Goal: Information Seeking & Learning: Learn about a topic

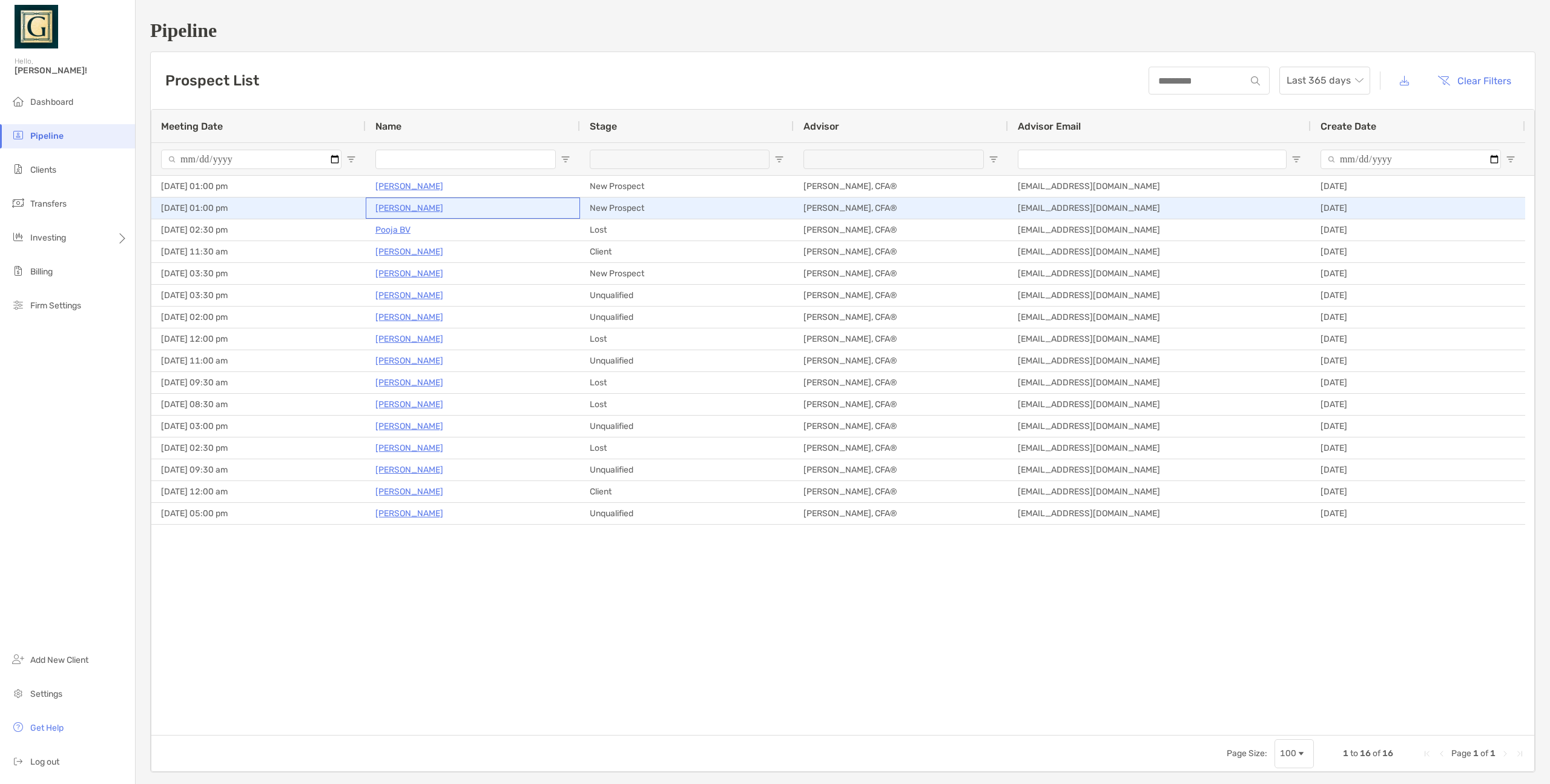
click at [401, 208] on p "[PERSON_NAME]" at bounding box center [409, 208] width 68 height 15
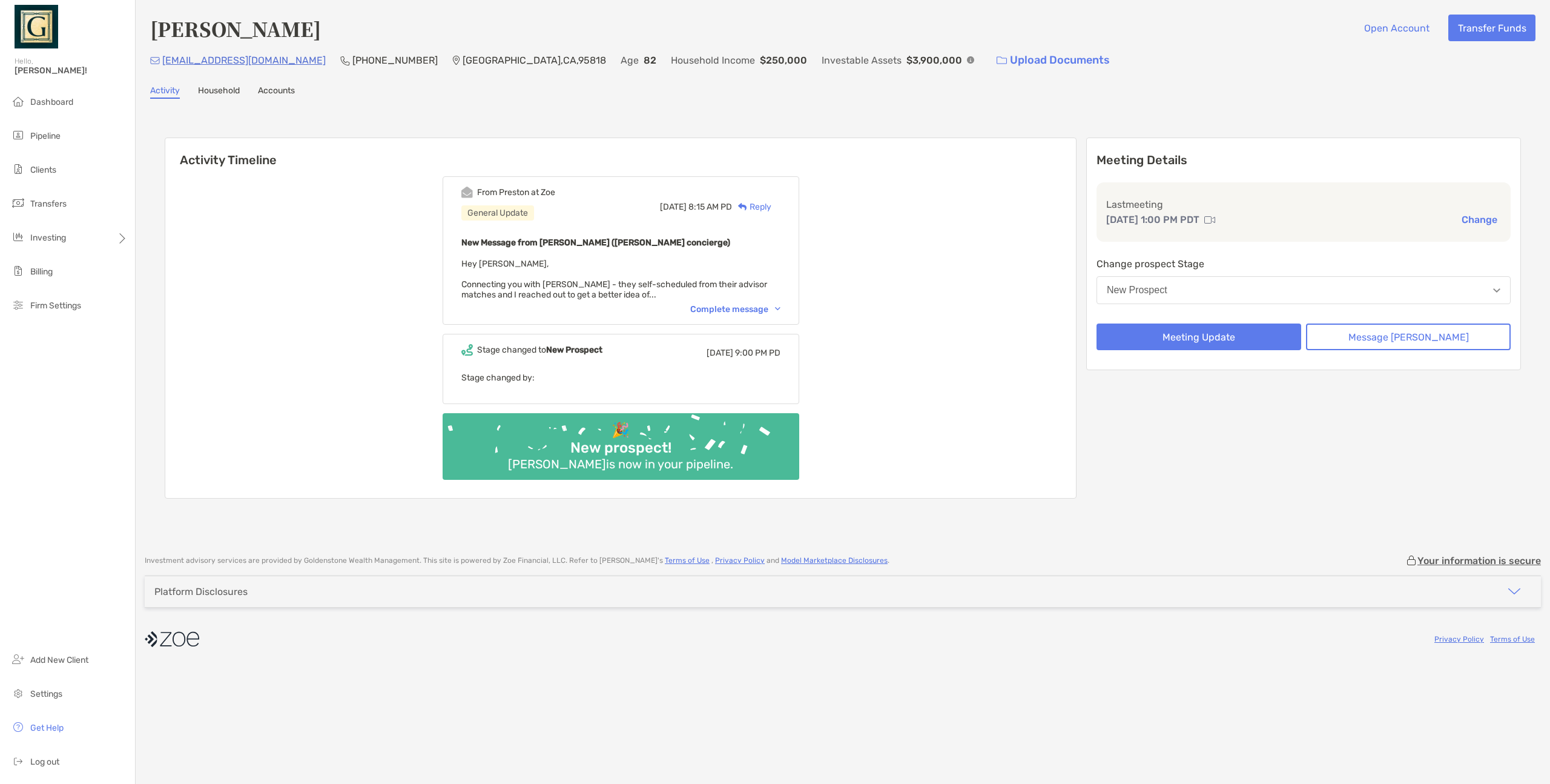
click at [750, 308] on div "Complete message" at bounding box center [735, 308] width 90 height 11
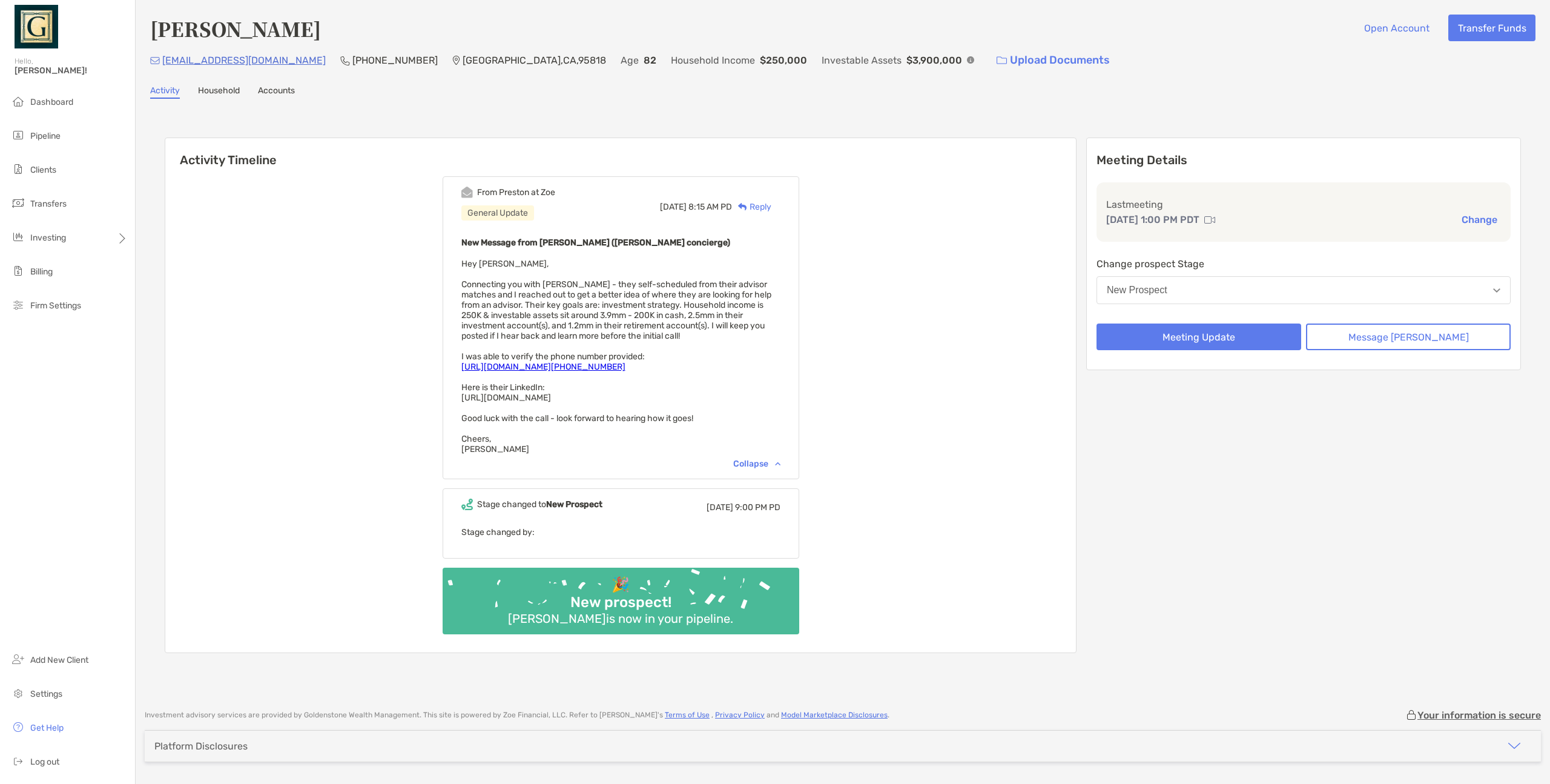
click at [317, 366] on div "From [PERSON_NAME] at [PERSON_NAME] General Update [DATE] 8:15 AM PD Reply New …" at bounding box center [621, 409] width 911 height 485
click at [322, 441] on div "From [PERSON_NAME] at [PERSON_NAME] General Update [DATE] 8:15 AM PD Reply New …" at bounding box center [621, 409] width 911 height 485
click at [287, 348] on div "From [PERSON_NAME] at [PERSON_NAME] General Update [DATE] 8:15 AM PD Reply New …" at bounding box center [621, 409] width 911 height 485
click at [300, 385] on div "From [PERSON_NAME] at [PERSON_NAME] General Update [DATE] 8:15 AM PD Reply New …" at bounding box center [621, 409] width 911 height 485
click at [62, 236] on span "Investing" at bounding box center [48, 237] width 36 height 11
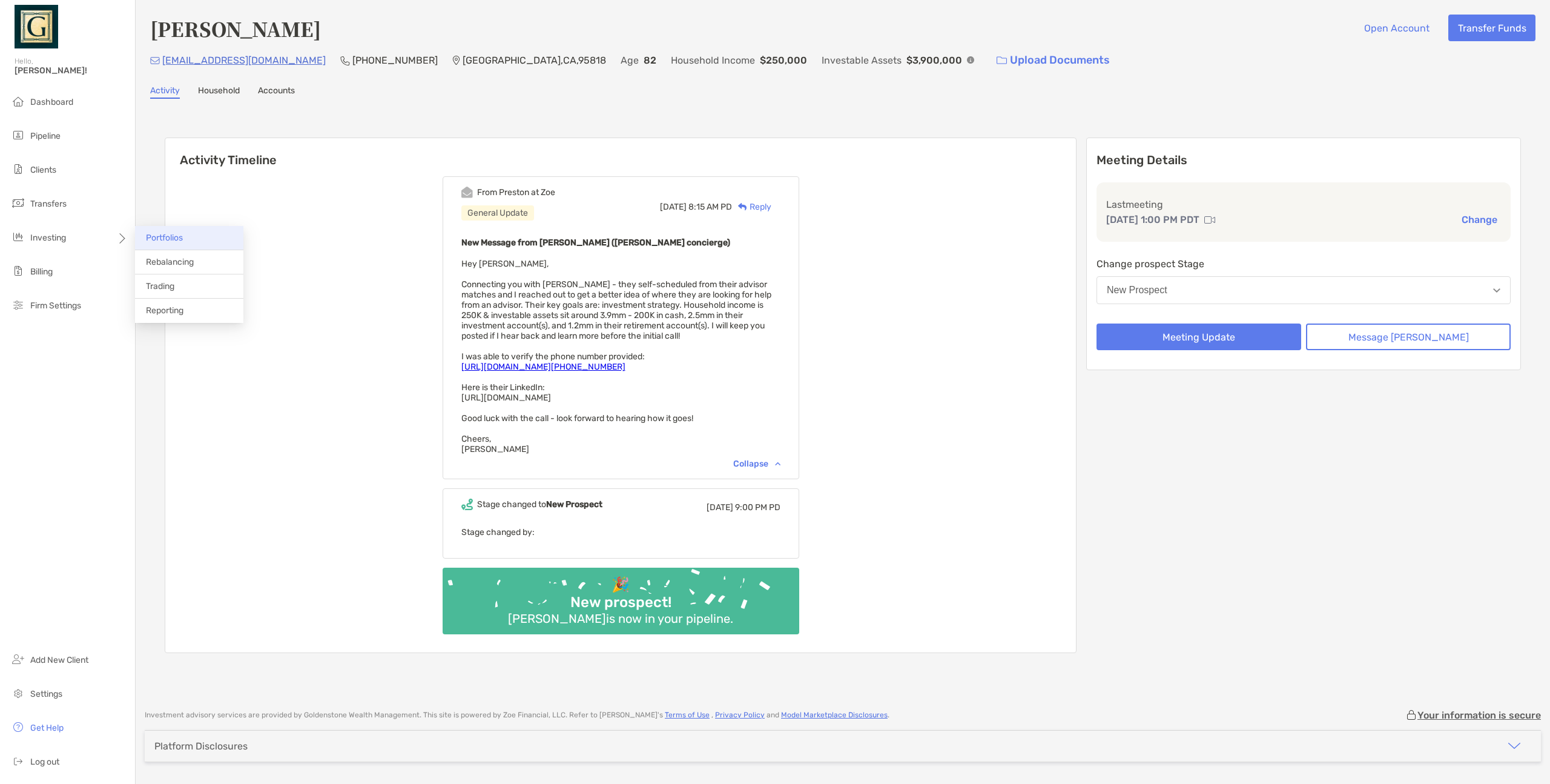
click at [199, 236] on li "Portfolios" at bounding box center [189, 237] width 109 height 24
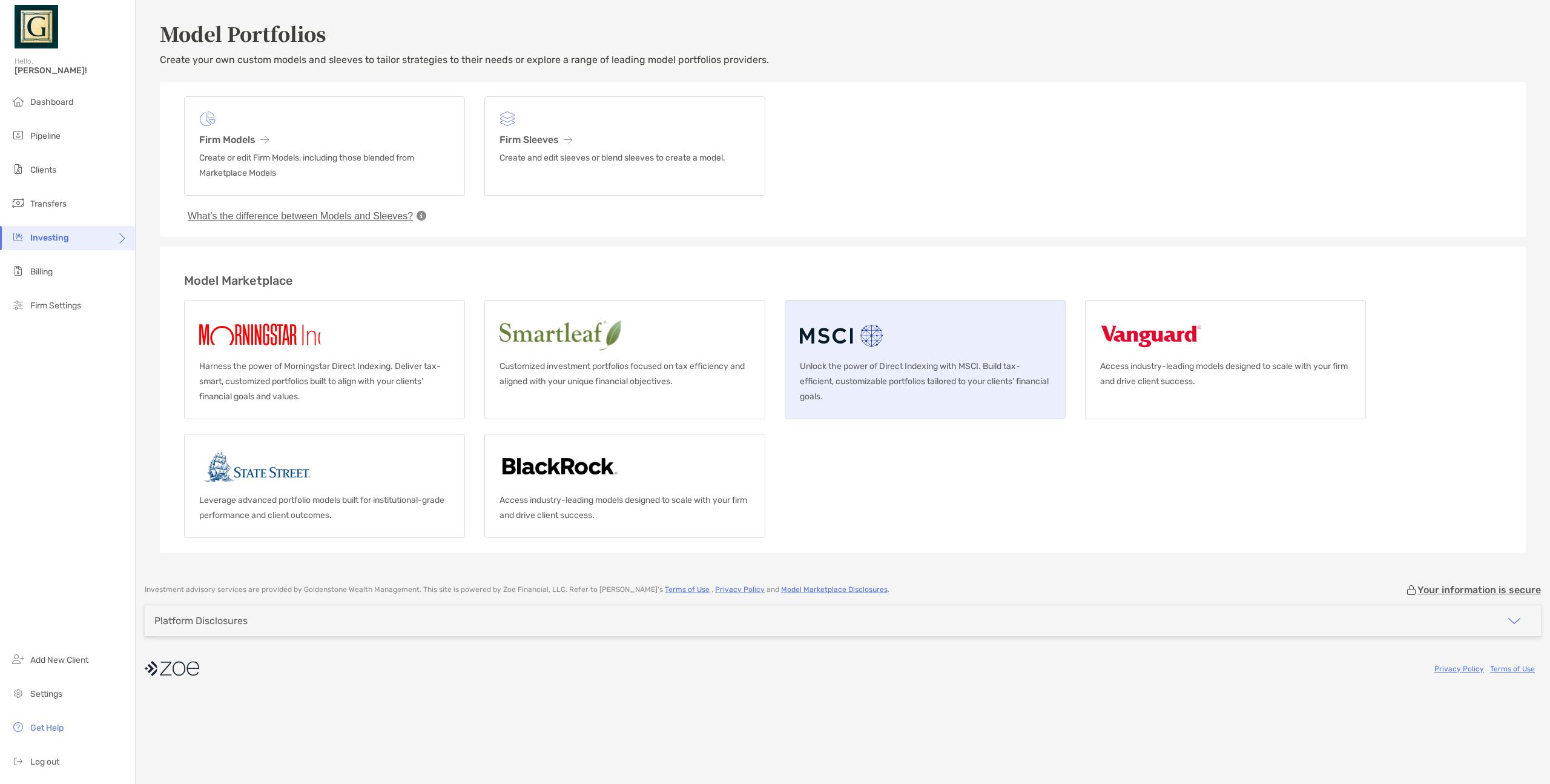
click at [864, 352] on img at bounding box center [843, 334] width 86 height 38
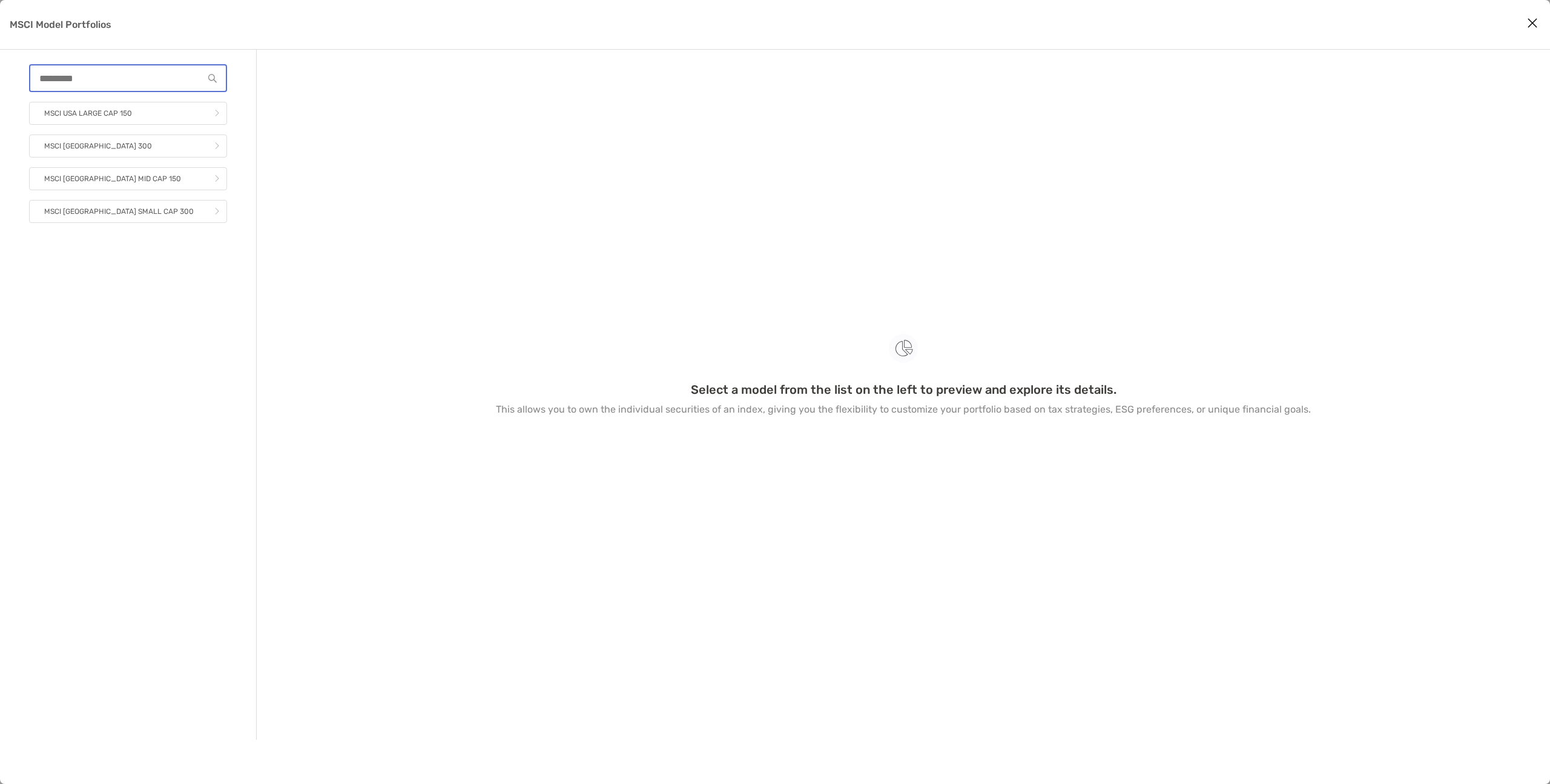
click at [135, 81] on input "MSCI Model Portfolios" at bounding box center [117, 78] width 173 height 11
type input "***"
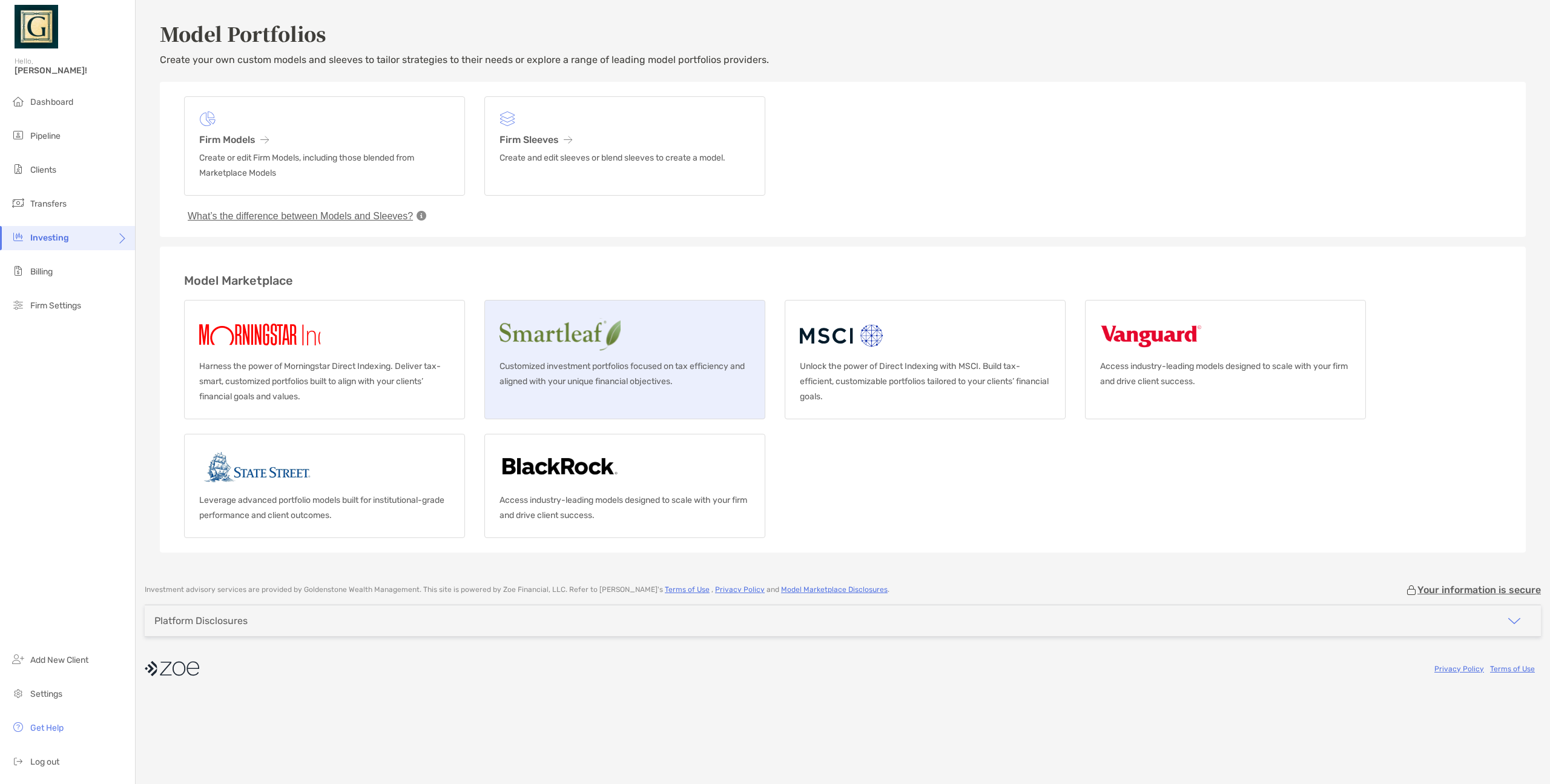
click at [638, 361] on p "Customized investment portfolios focused on tax efficiency and aligned with you…" at bounding box center [625, 374] width 251 height 31
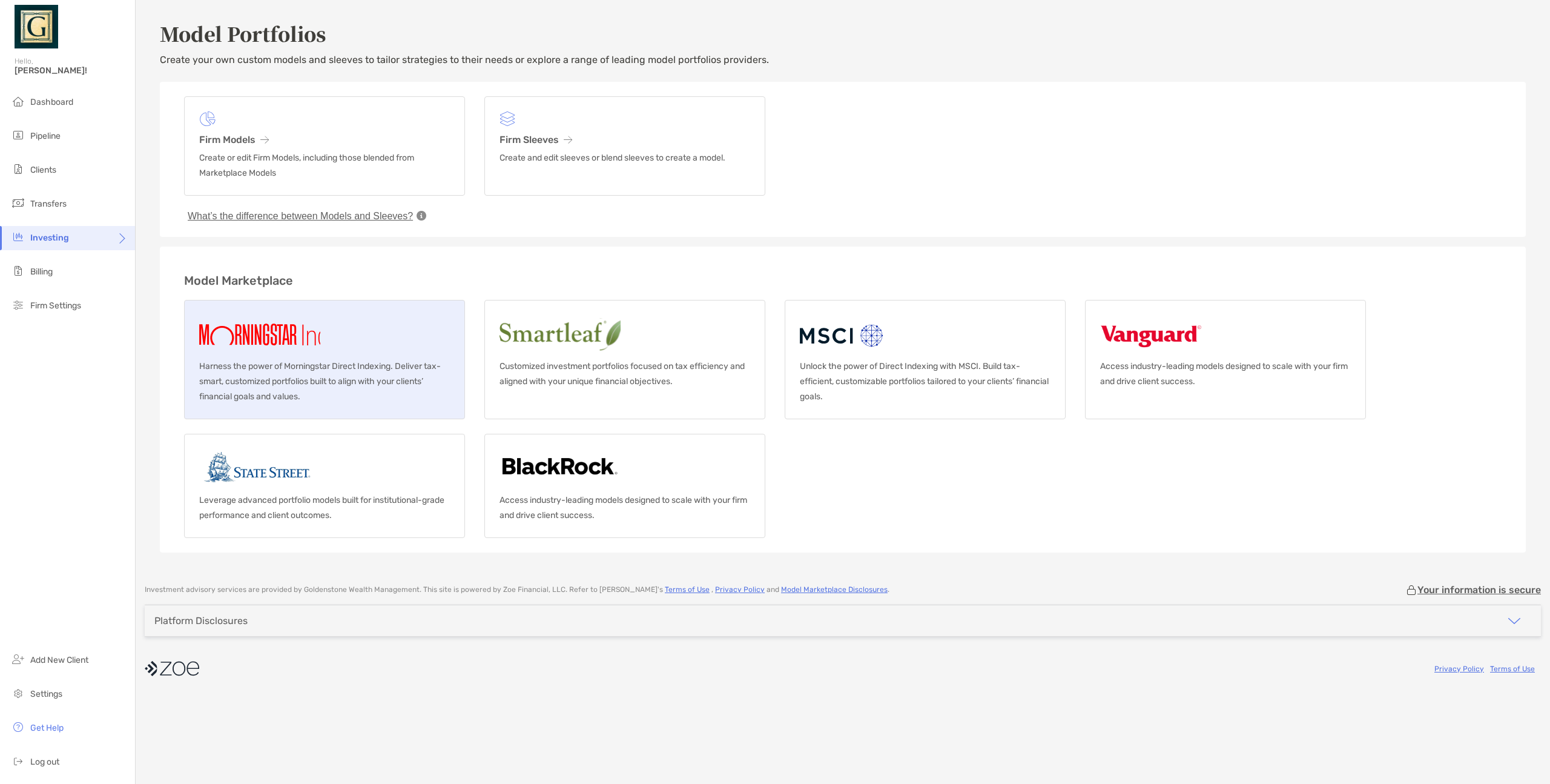
click at [352, 363] on p "Harness the power of Morningstar Direct Indexing. Deliver tax-smart, customized…" at bounding box center [324, 380] width 251 height 45
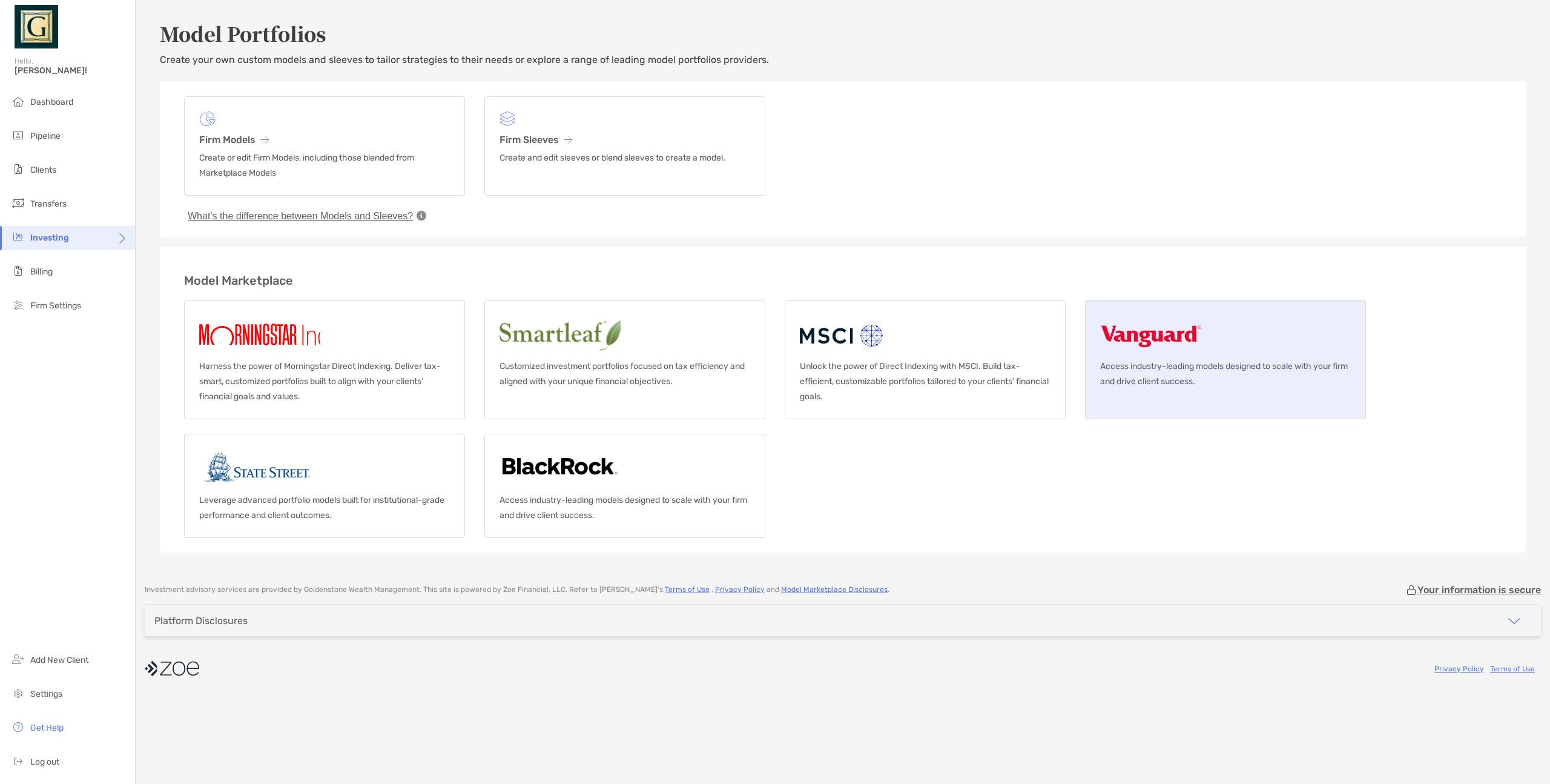
click at [1128, 352] on img at bounding box center [1151, 334] width 102 height 38
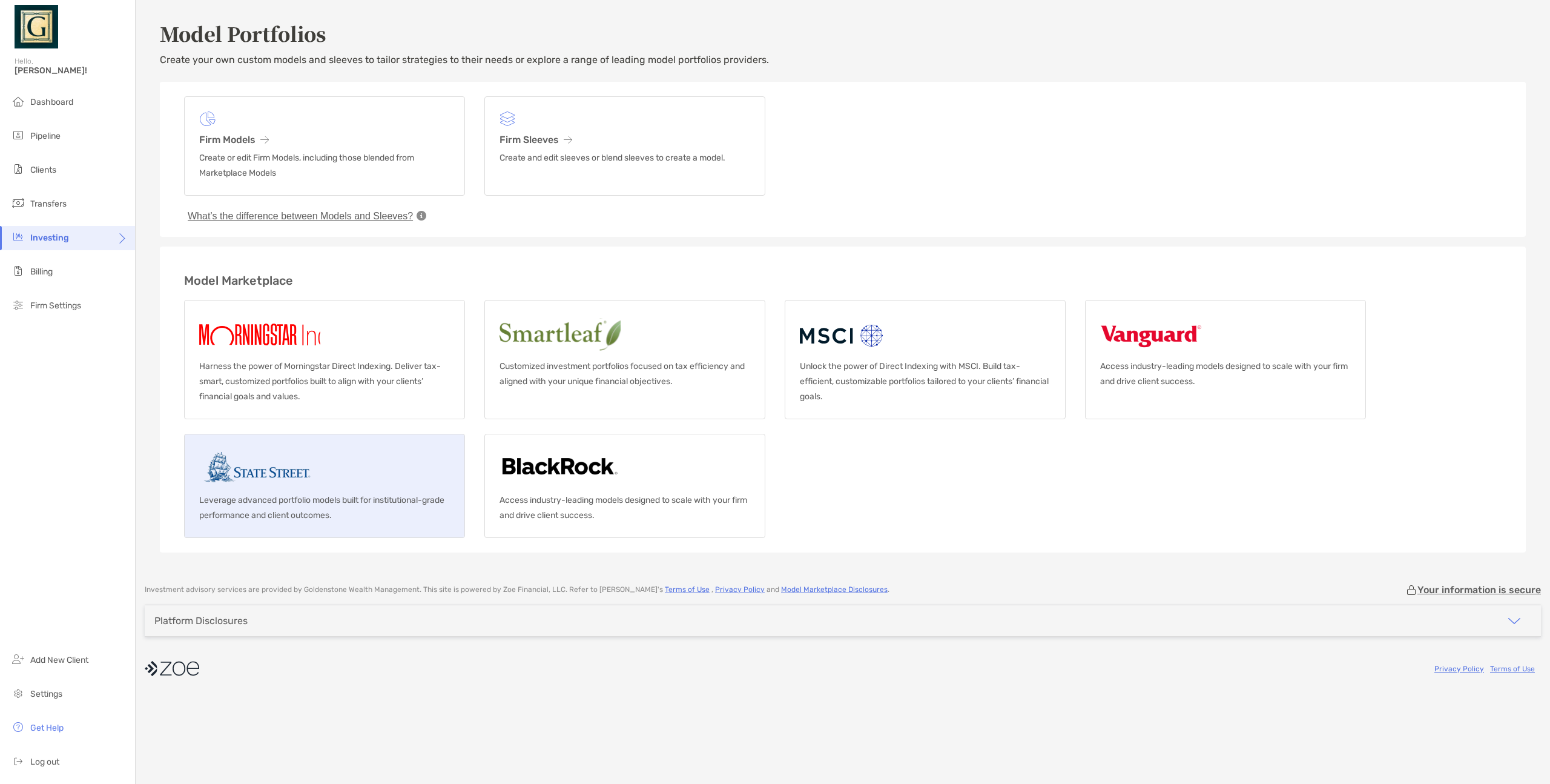
click at [345, 447] on link "Leverage advanced portfolio models built for institutional-grade performance an…" at bounding box center [325, 485] width 281 height 104
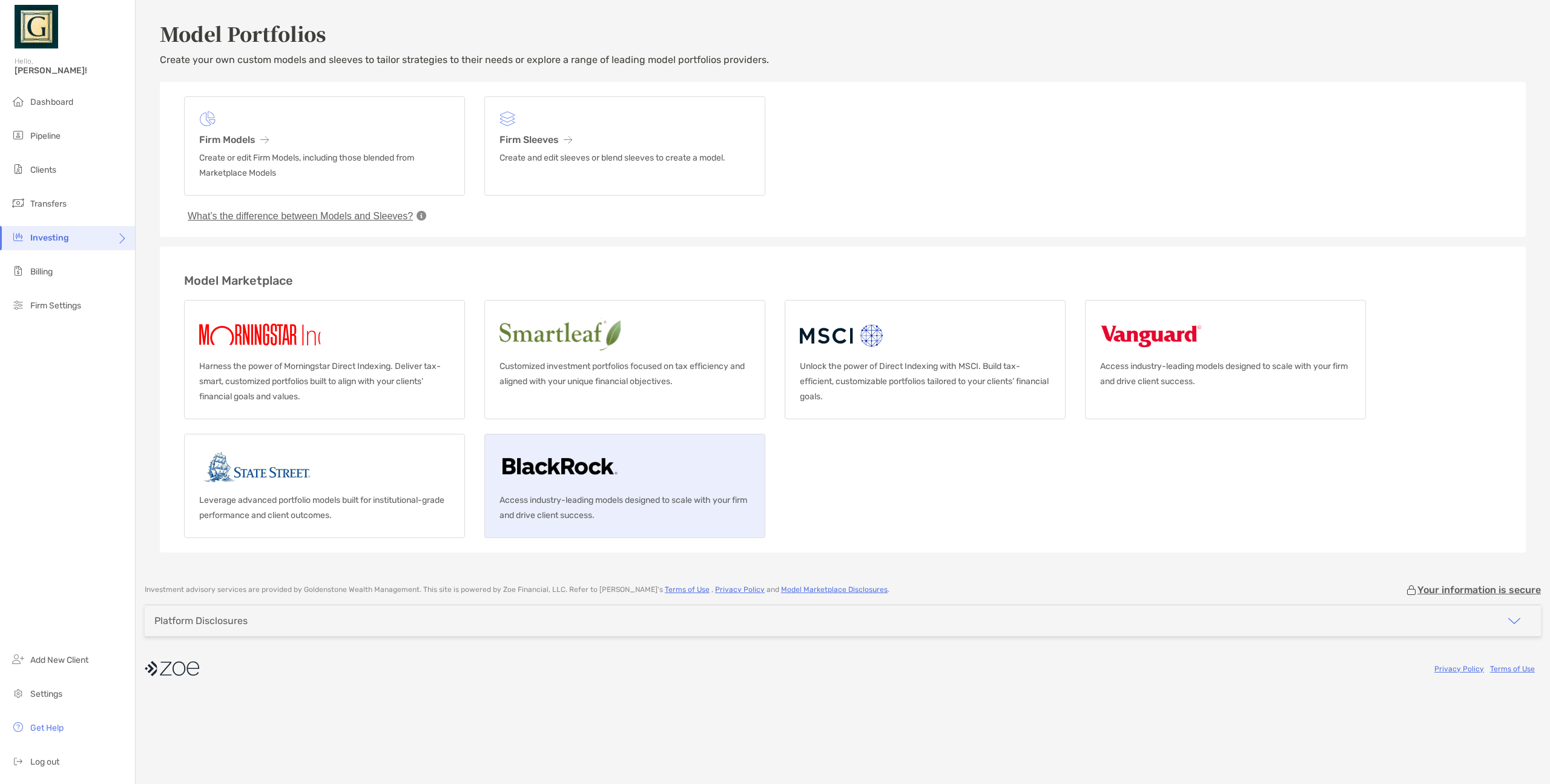
click at [566, 492] on p "Access industry-leading models designed to scale with your firm and drive clien…" at bounding box center [625, 507] width 251 height 31
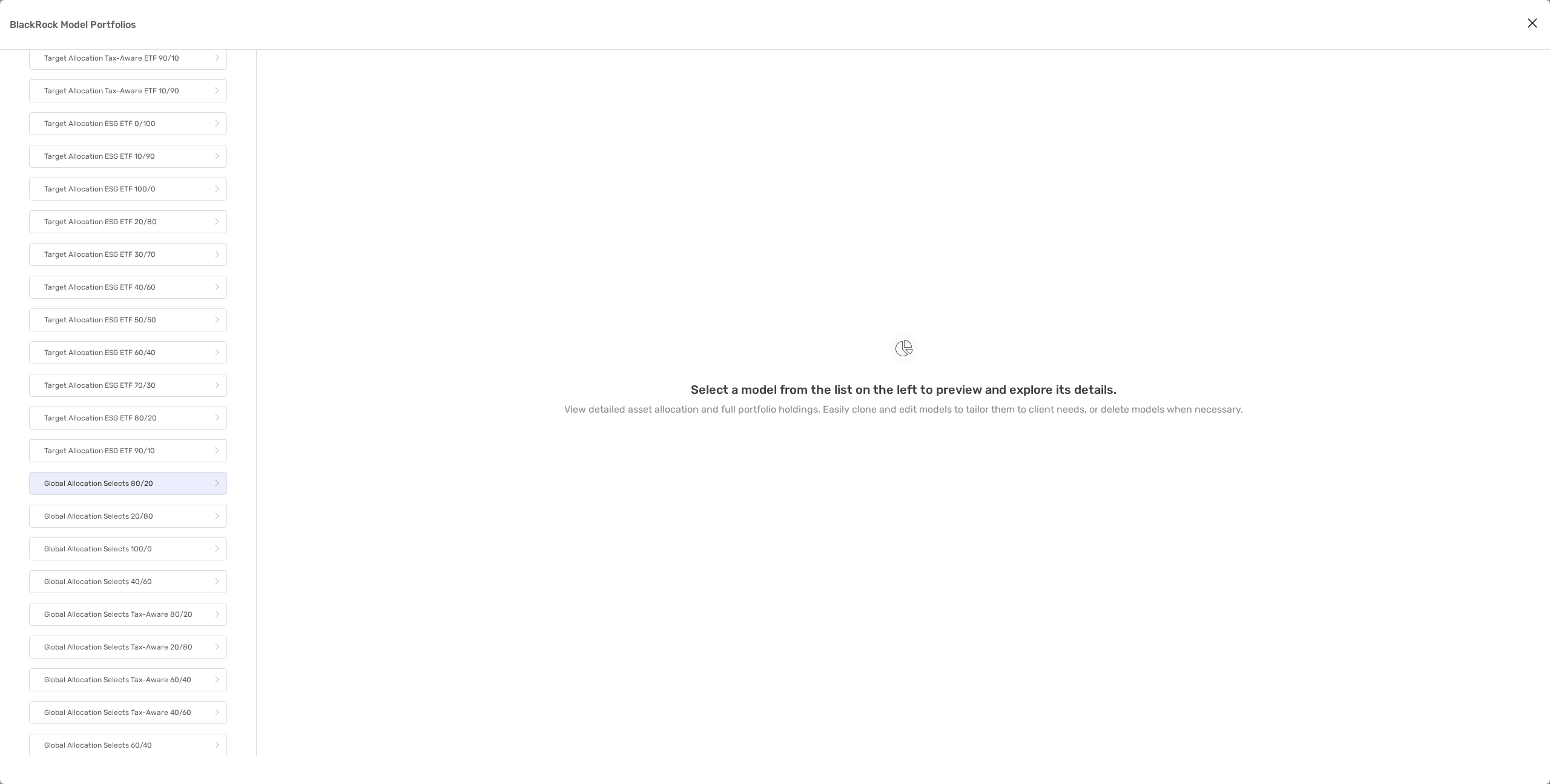
scroll to position [710, 0]
click at [144, 453] on p "Target Allocation ESG ETF 90/10" at bounding box center [99, 450] width 111 height 15
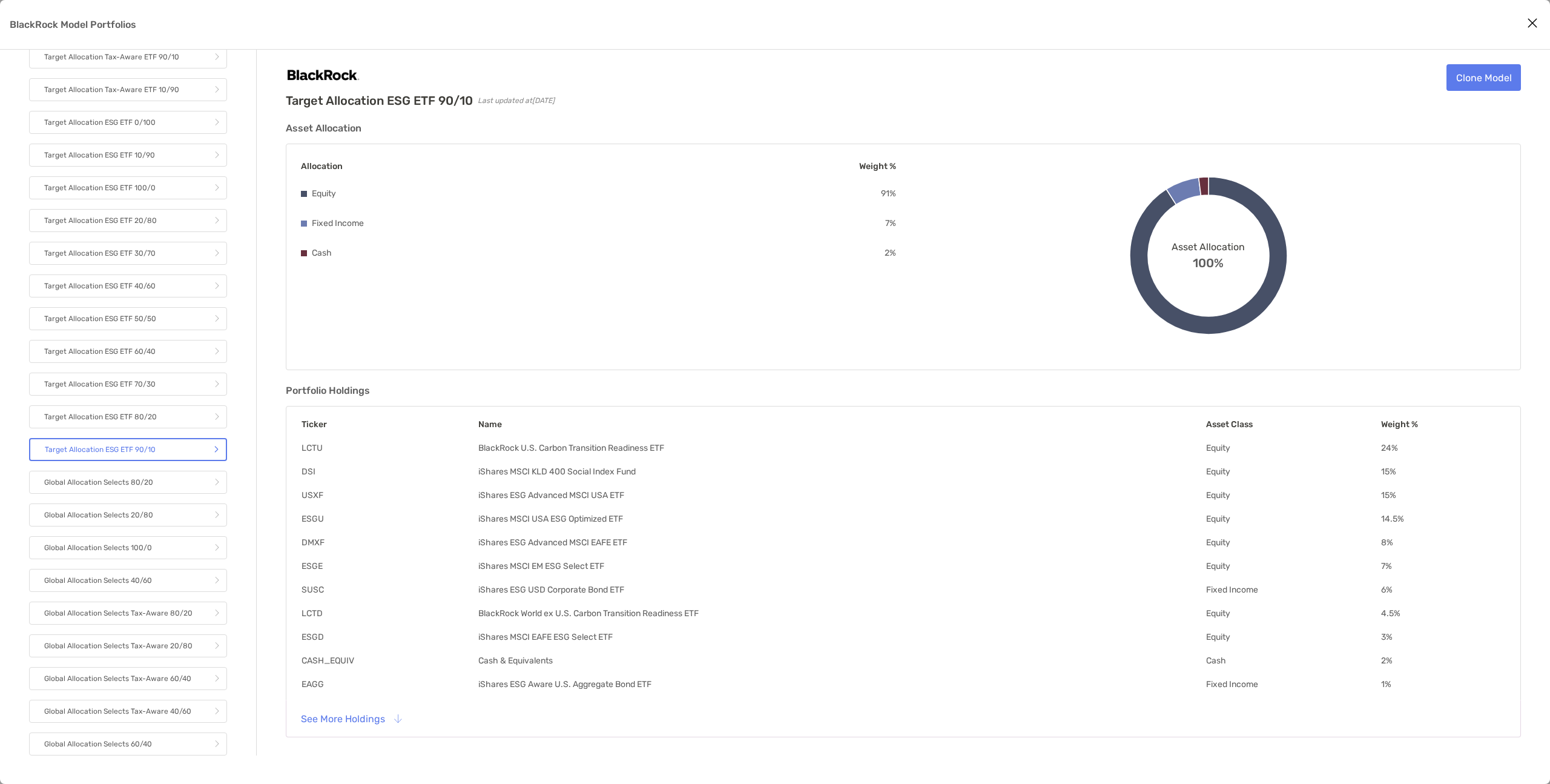
click at [273, 367] on div "Target Allocation ESG ETF 90/10 Last updated at [DATE] Clone Model Asset Alloca…" at bounding box center [903, 403] width 1293 height 705
click at [308, 469] on td "DSI" at bounding box center [389, 472] width 177 height 12
copy td "DSI"
click at [306, 516] on td "ESGU" at bounding box center [389, 519] width 177 height 12
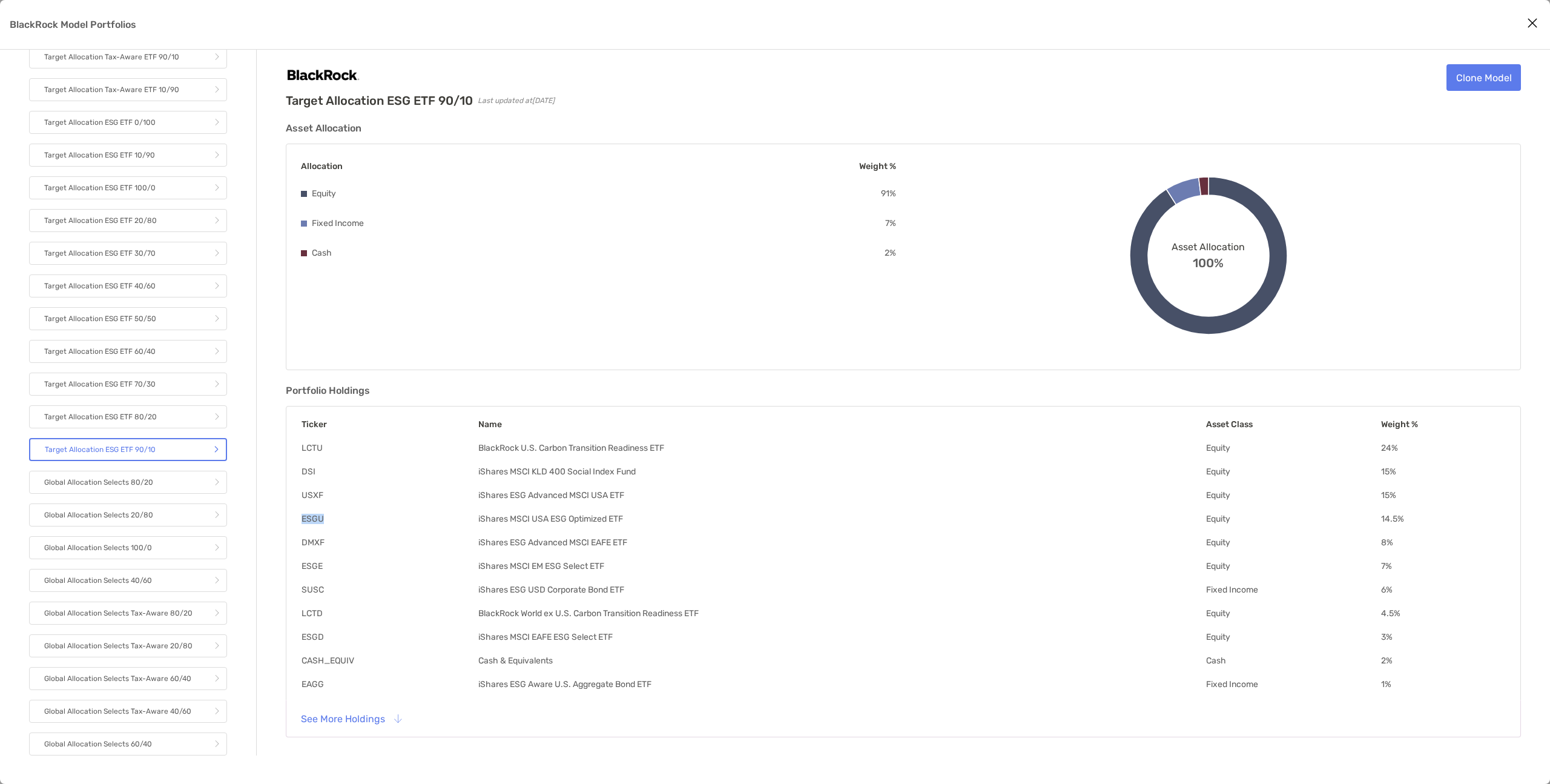
click at [306, 516] on td "ESGU" at bounding box center [389, 519] width 177 height 12
copy td "ESGU"
